Goal: Task Accomplishment & Management: Manage account settings

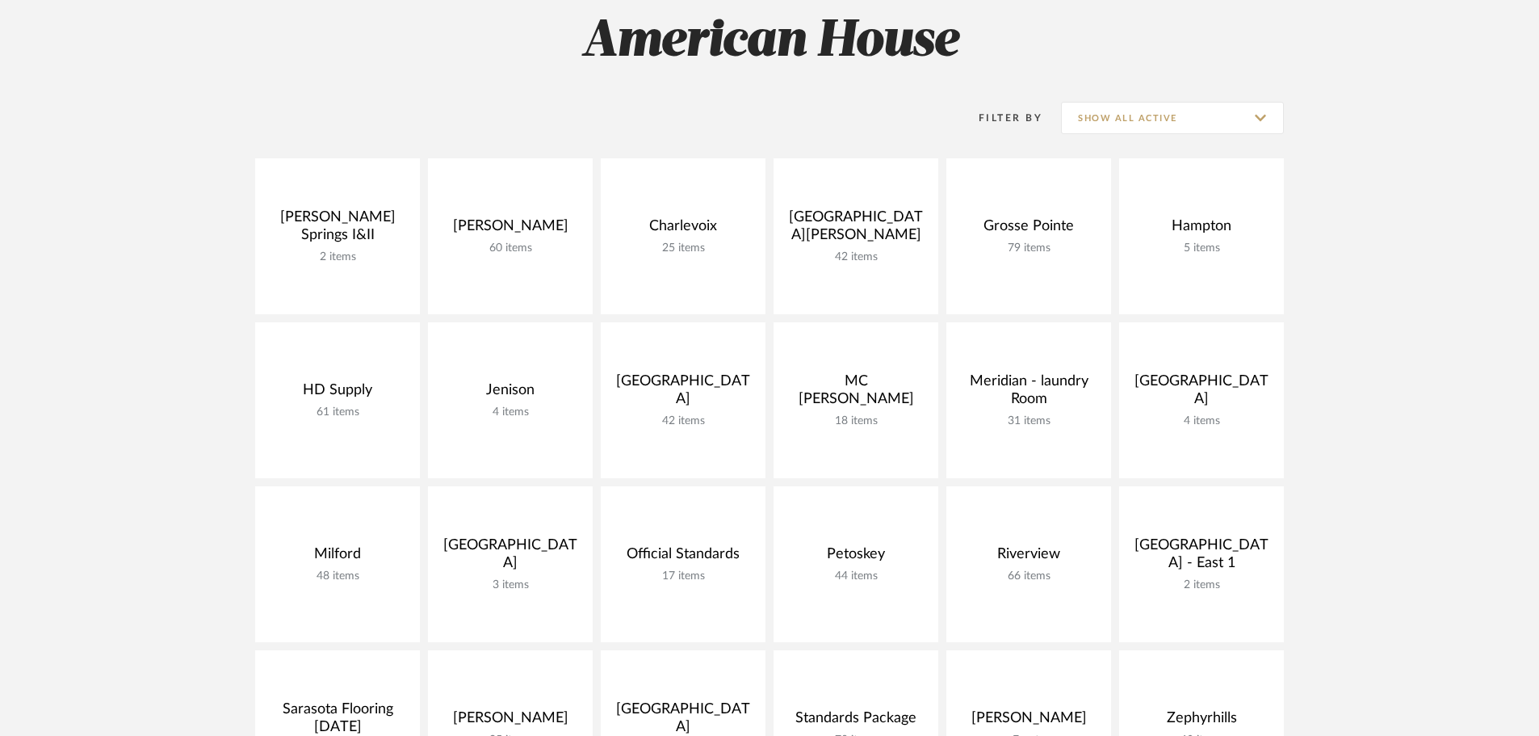
scroll to position [485, 0]
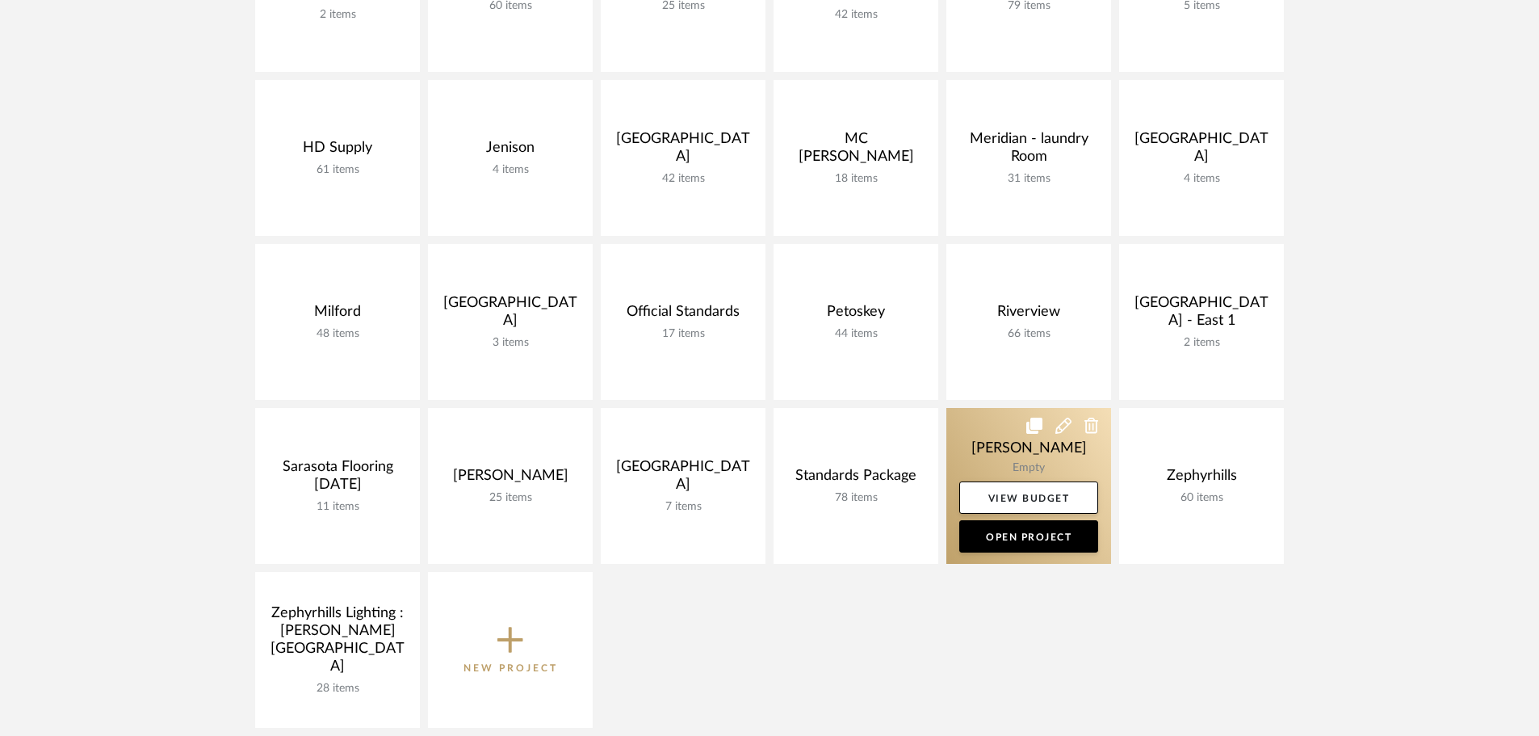
click at [1053, 422] on link at bounding box center [1029, 486] width 165 height 156
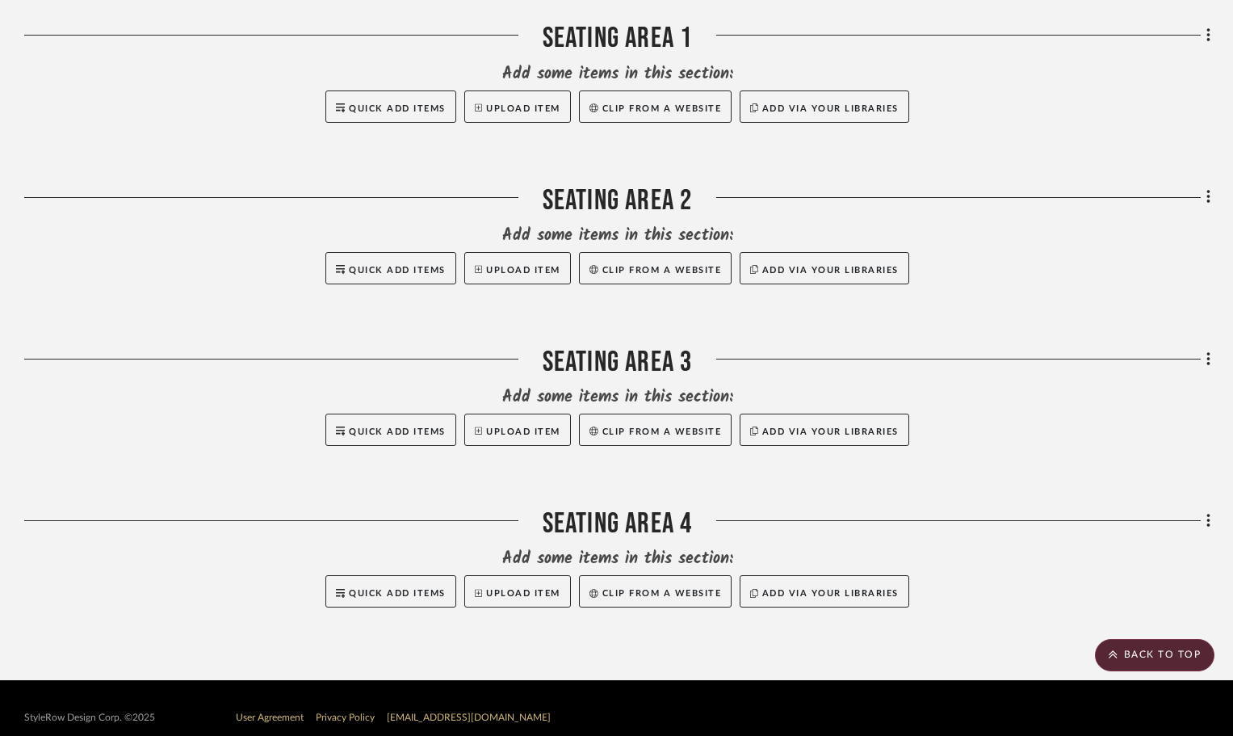
scroll to position [941, 0]
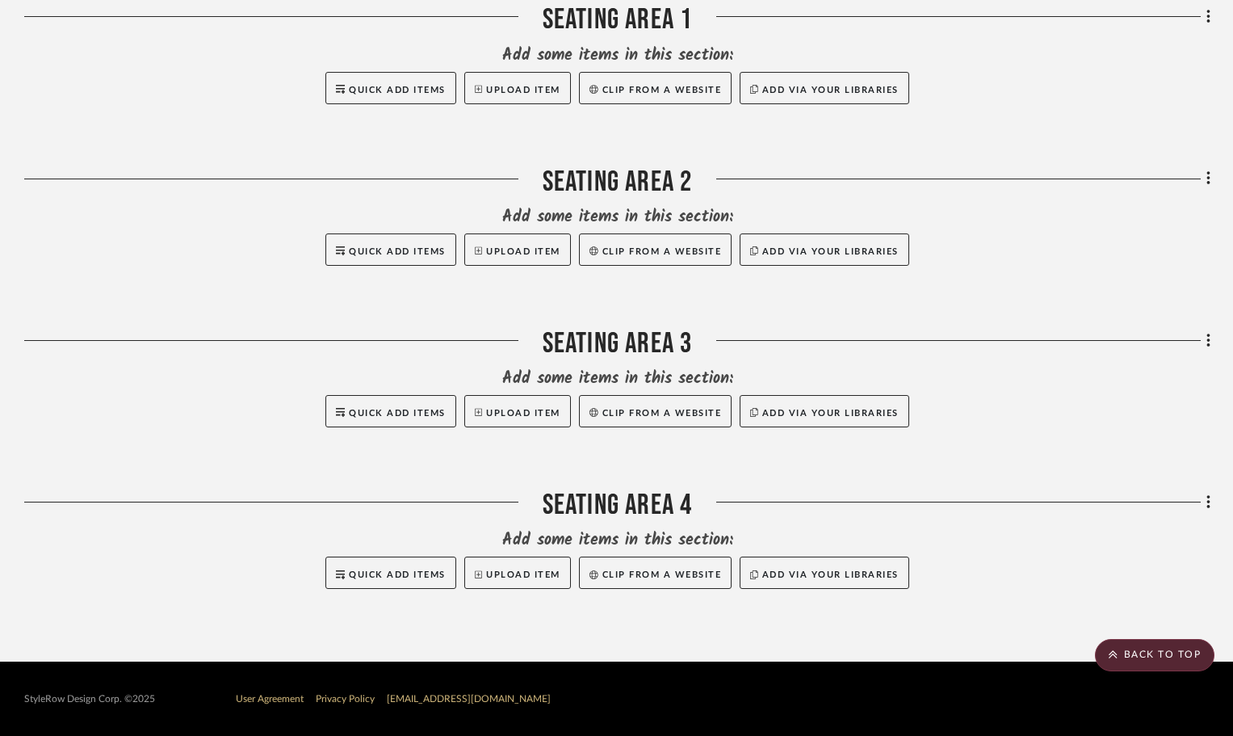
click at [590, 474] on div "Bistro Great! Now we need to add items to this room. There are a few ways to do…" at bounding box center [617, 34] width 1186 height 1190
click at [606, 500] on div "Seating area 4" at bounding box center [617, 508] width 1186 height 41
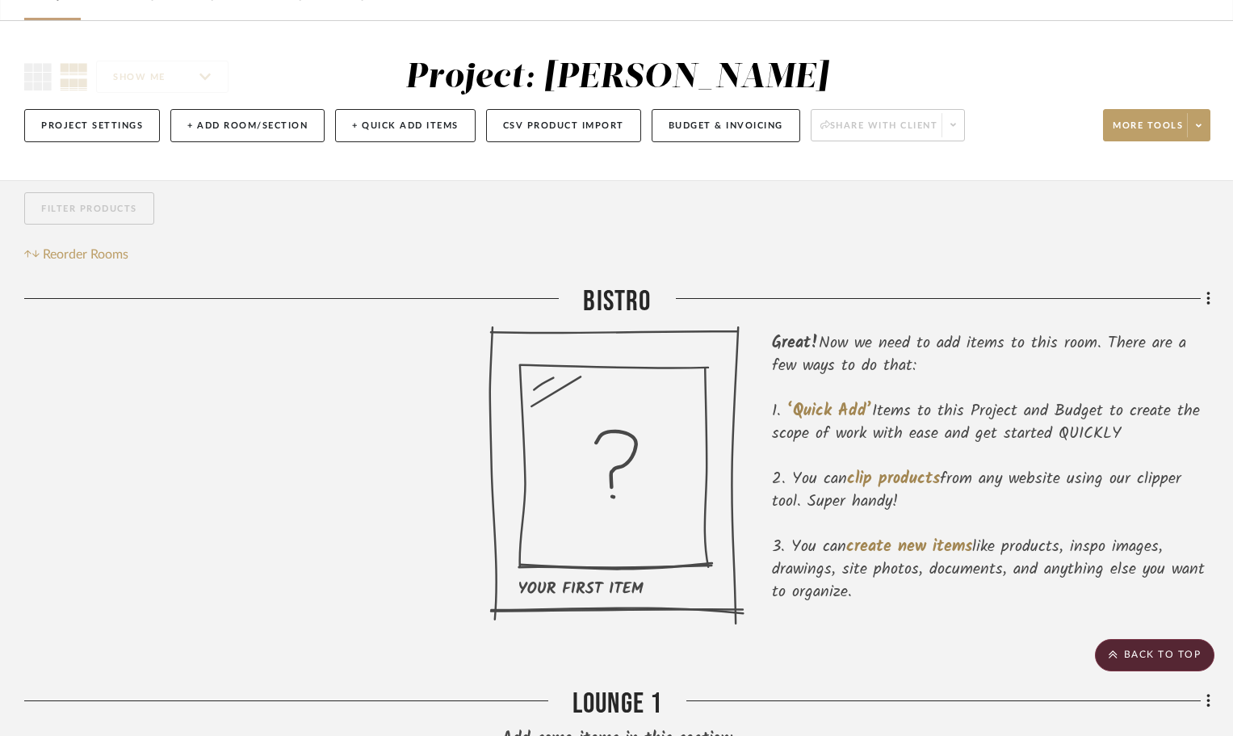
scroll to position [0, 0]
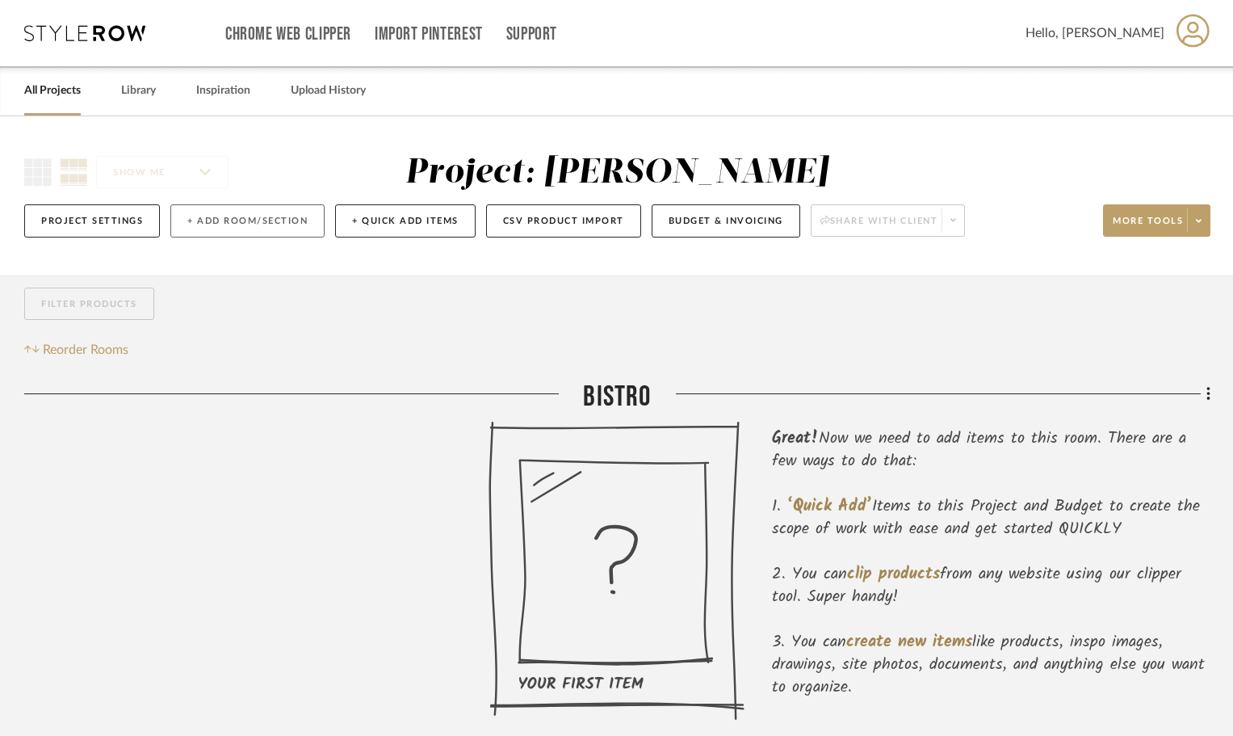
click at [215, 232] on button "+ Add Room/Section" at bounding box center [247, 220] width 154 height 33
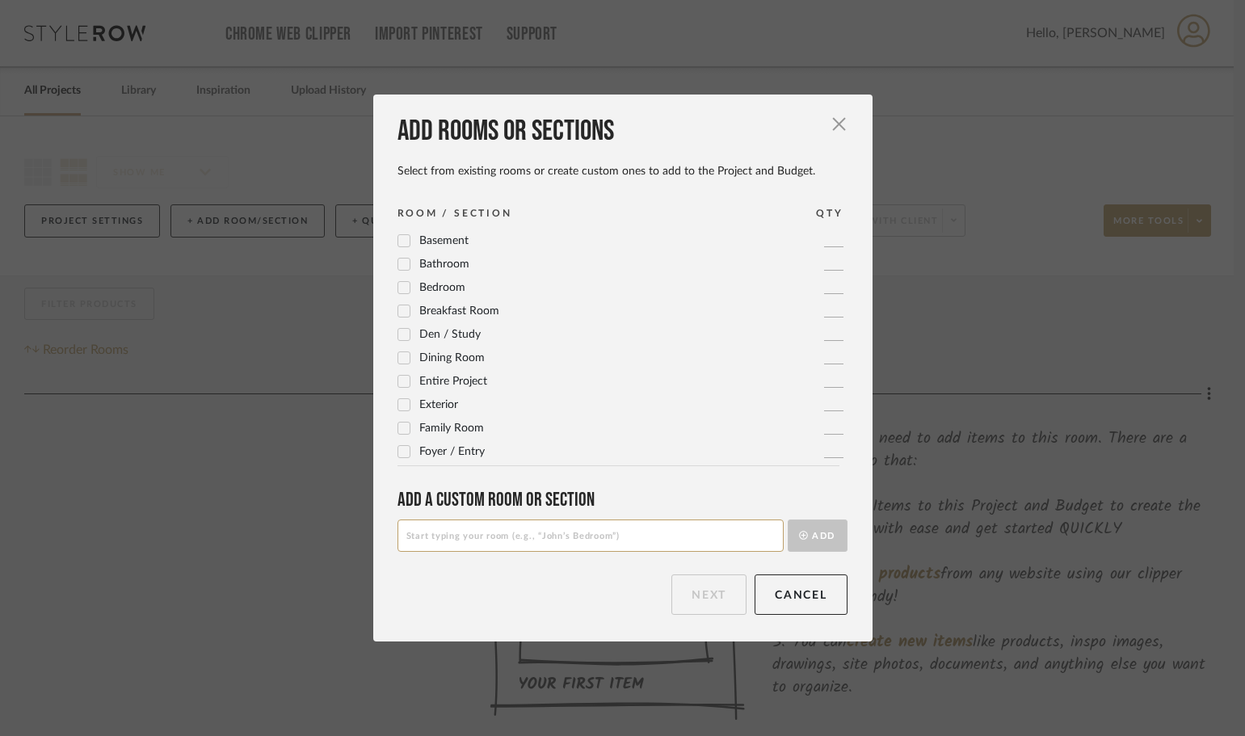
click at [558, 544] on input at bounding box center [590, 535] width 386 height 32
type input "H"
type input "Corridor Chairs"
click at [833, 526] on button "Add" at bounding box center [817, 535] width 60 height 32
click at [683, 602] on button "Next" at bounding box center [708, 594] width 75 height 40
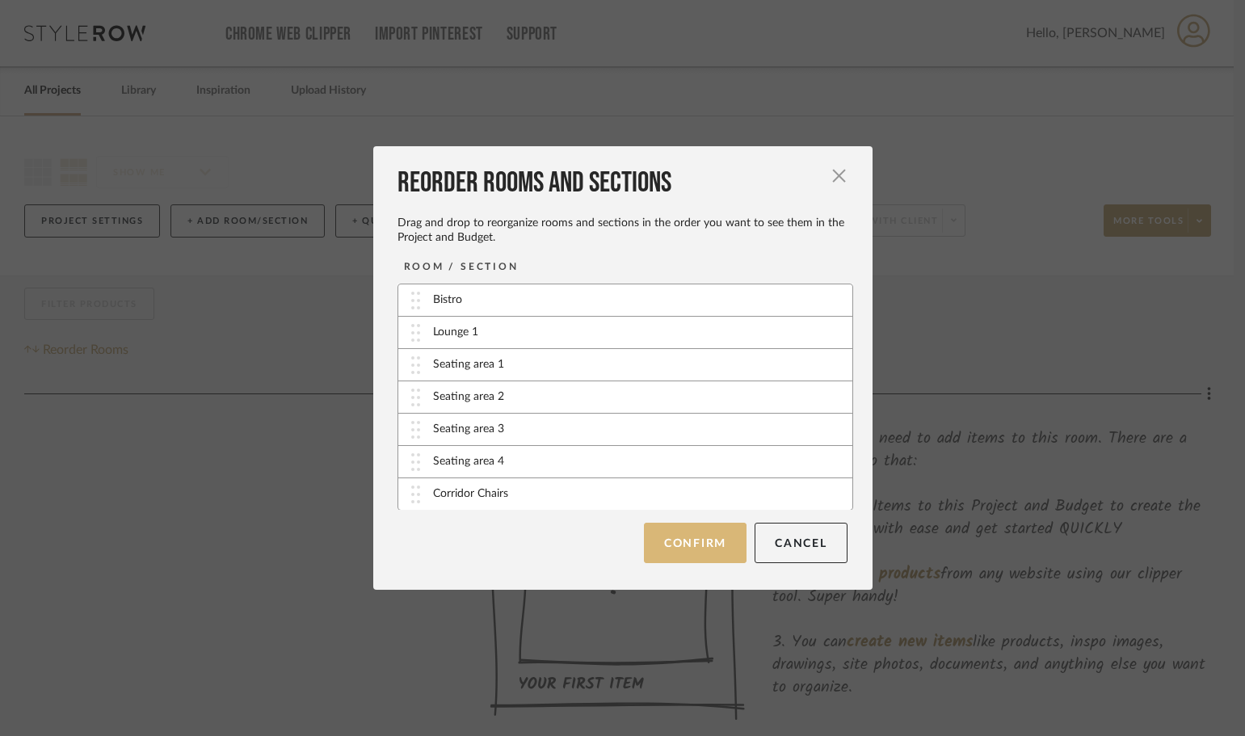
click at [657, 531] on button "Confirm" at bounding box center [695, 543] width 103 height 40
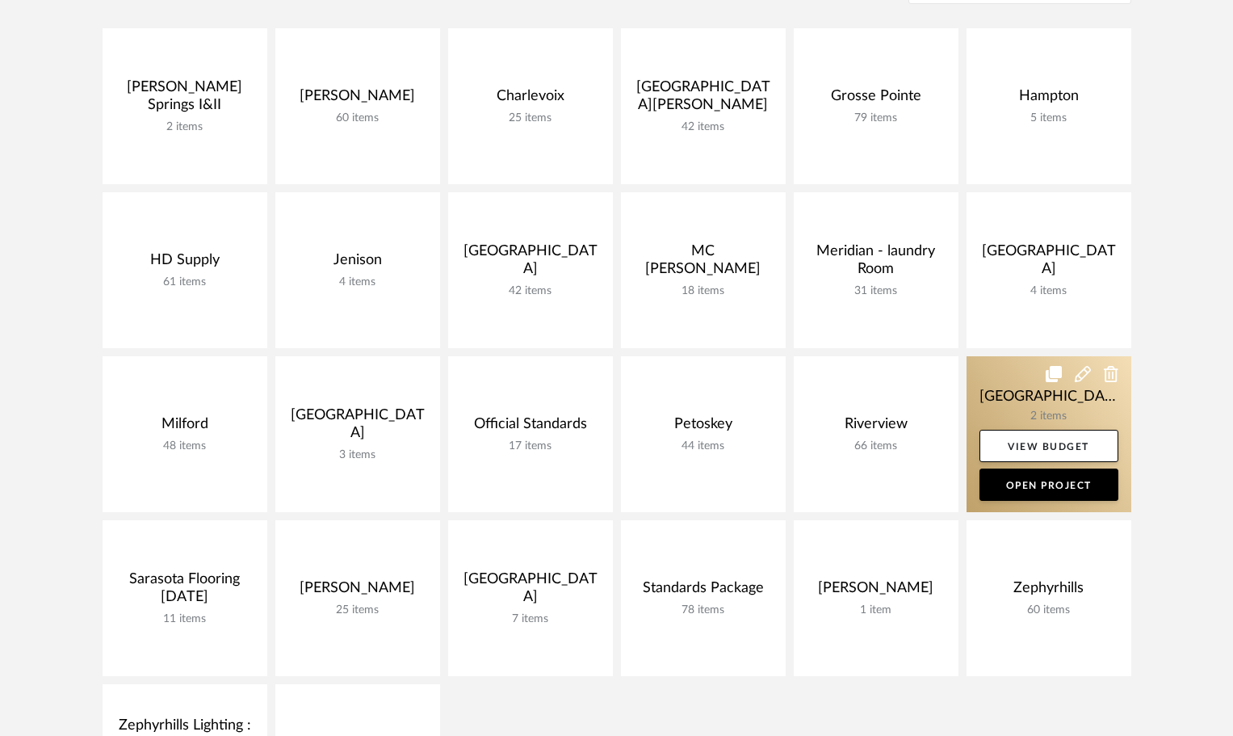
scroll to position [404, 0]
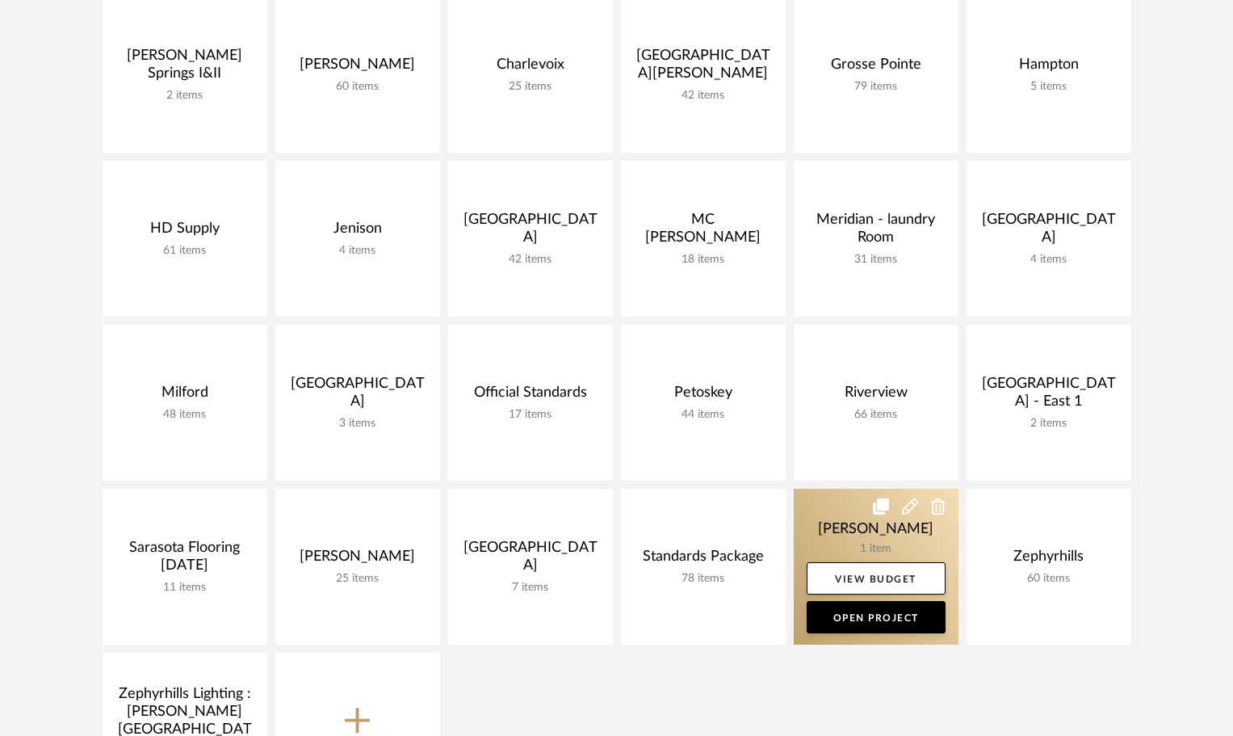
click at [837, 519] on link at bounding box center [876, 567] width 165 height 156
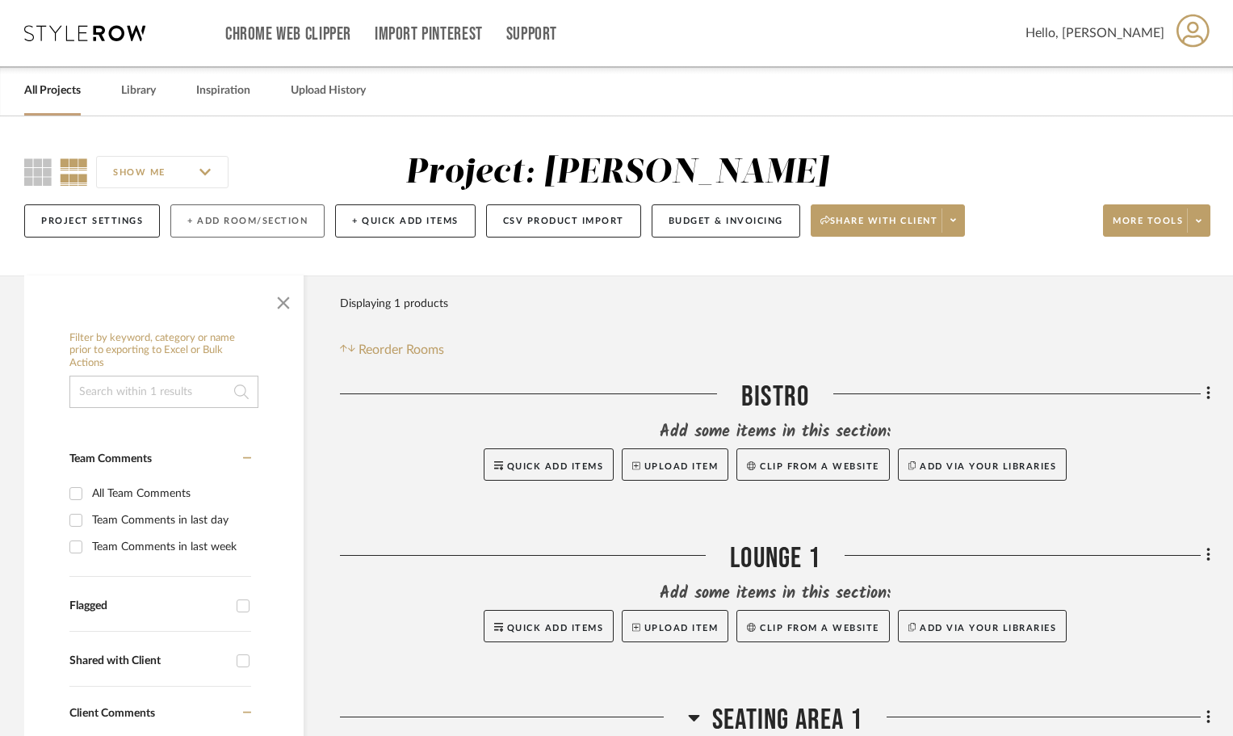
click at [225, 230] on button "+ Add Room/Section" at bounding box center [247, 220] width 154 height 33
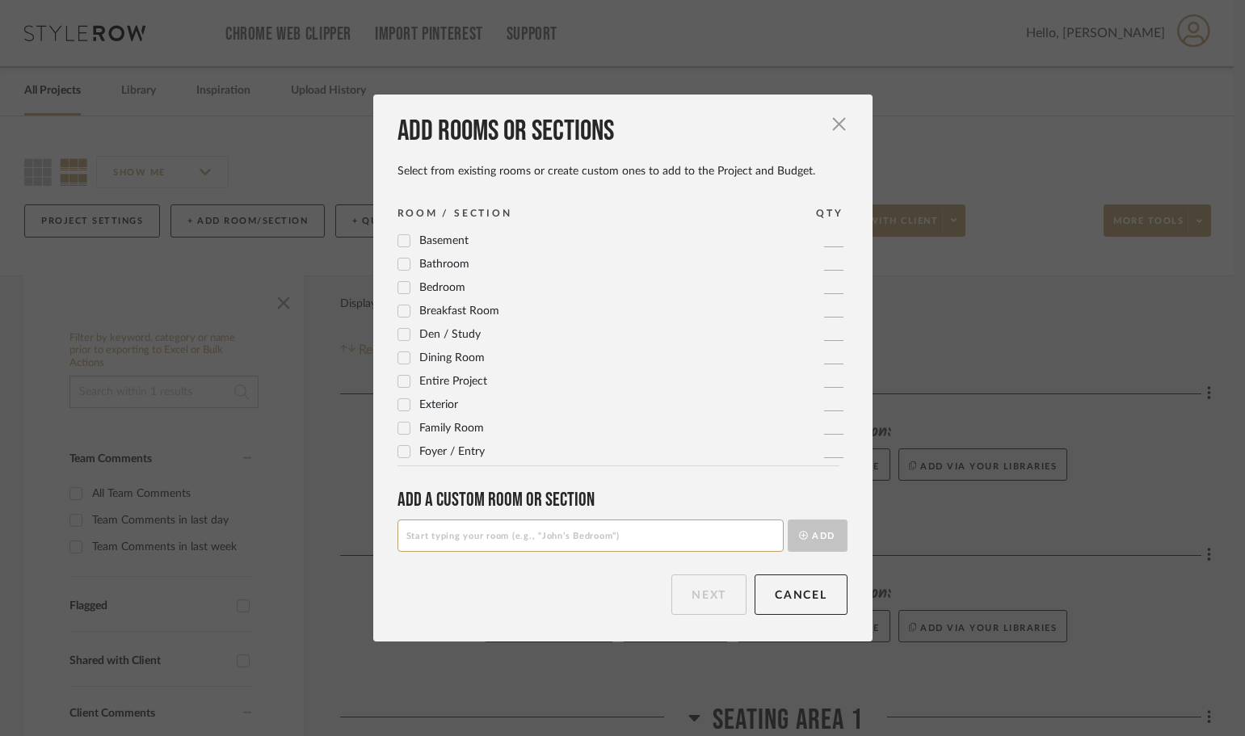
click at [513, 540] on input at bounding box center [590, 535] width 386 height 32
type input "Movie Room"
click at [808, 531] on button "Add" at bounding box center [817, 535] width 60 height 32
click at [711, 594] on button "Next" at bounding box center [708, 594] width 75 height 40
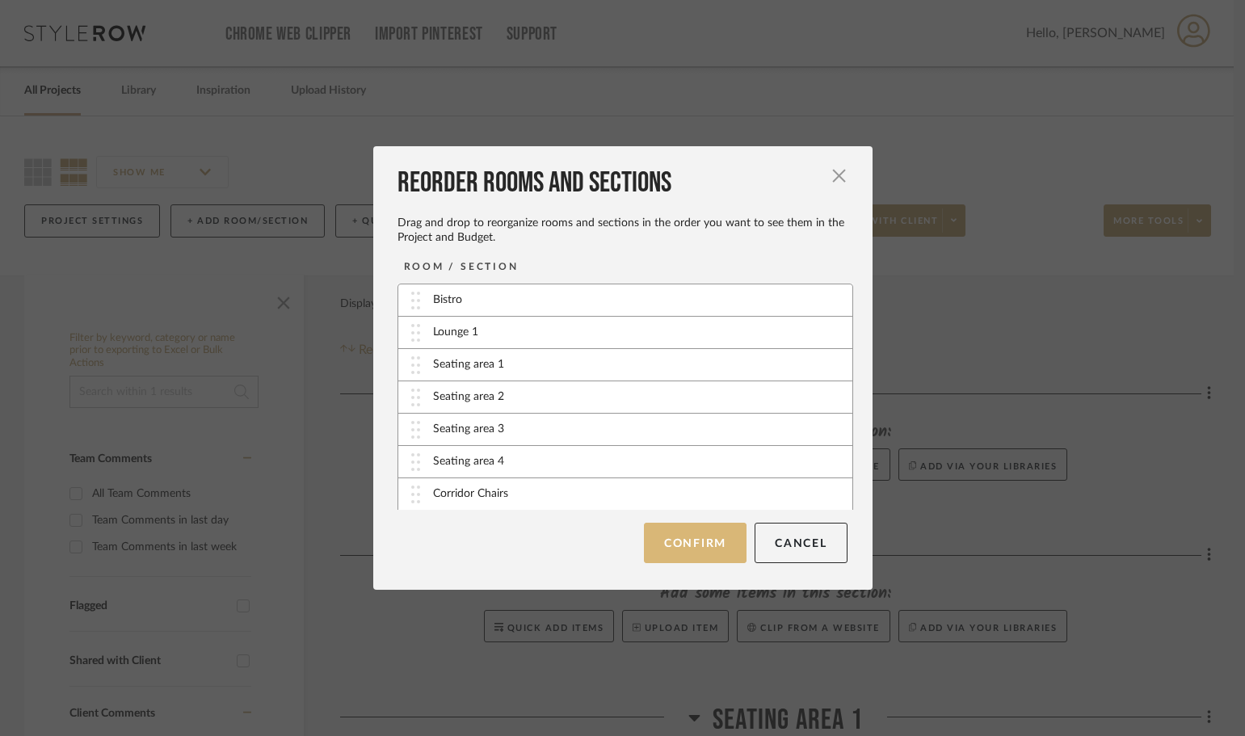
click at [677, 539] on button "Confirm" at bounding box center [695, 543] width 103 height 40
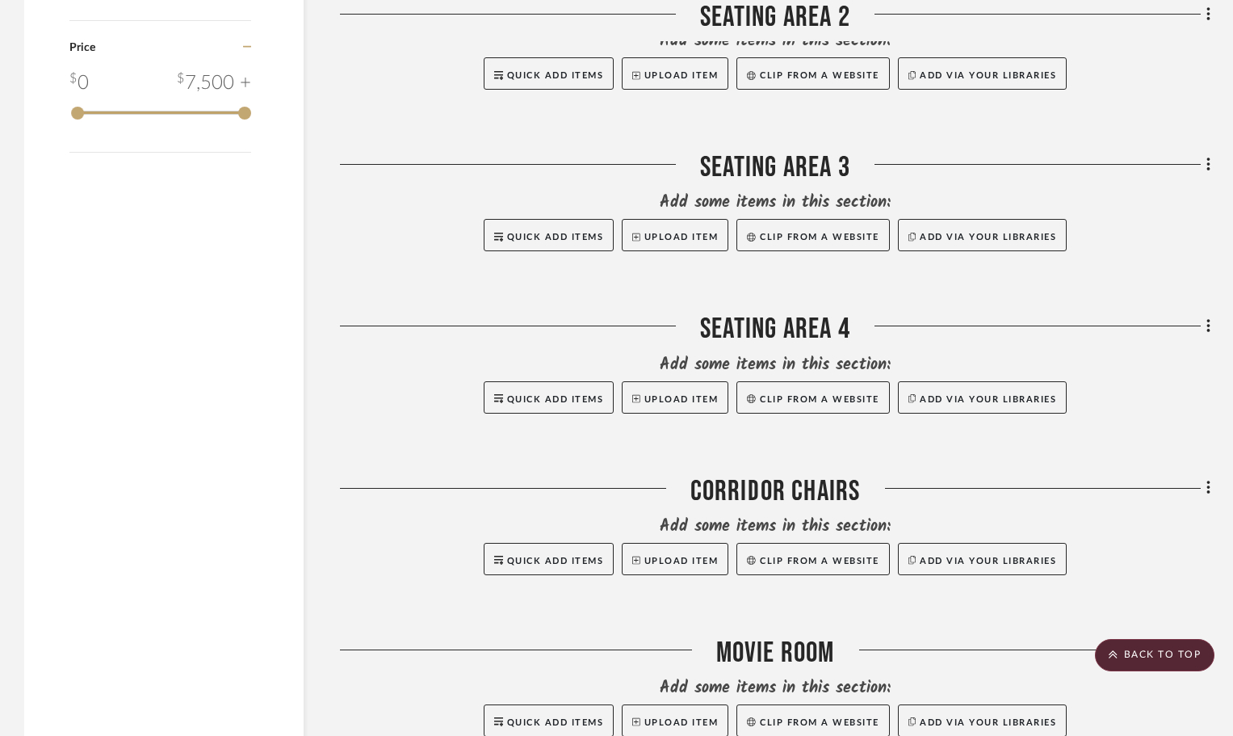
scroll to position [1652, 0]
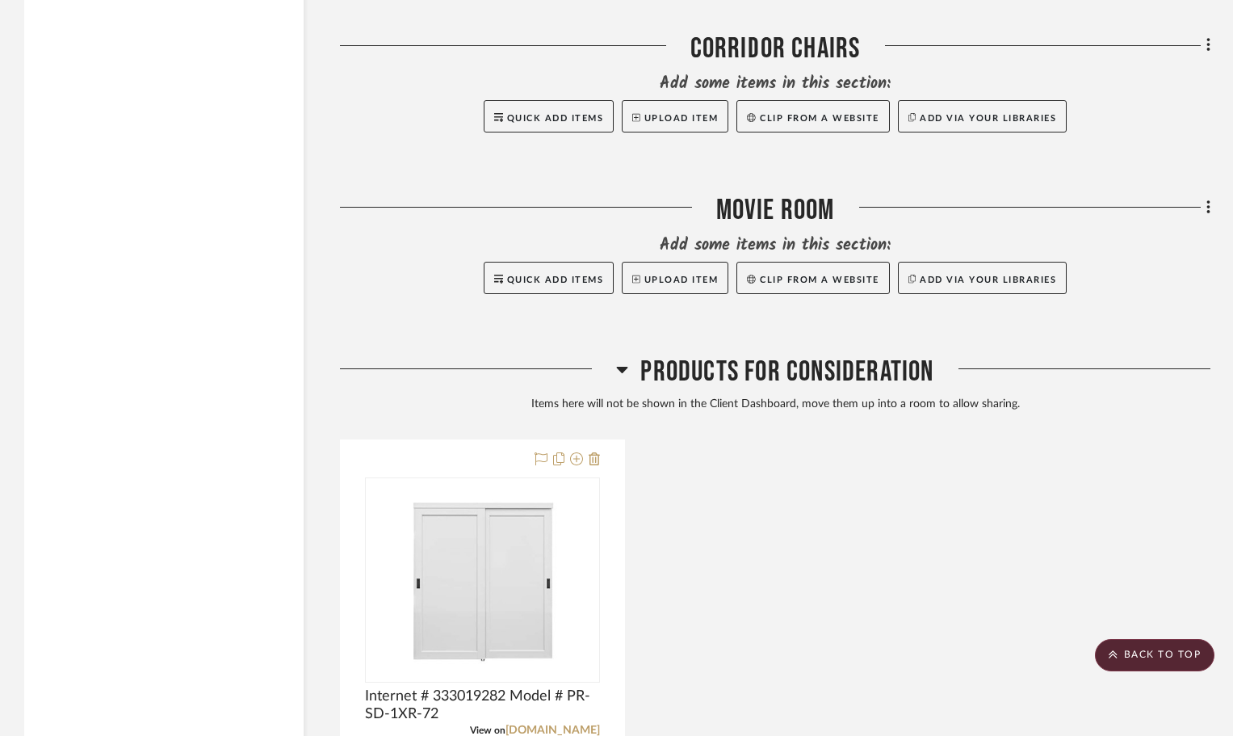
scroll to position [1938, 0]
